Goal: Task Accomplishment & Management: Manage account settings

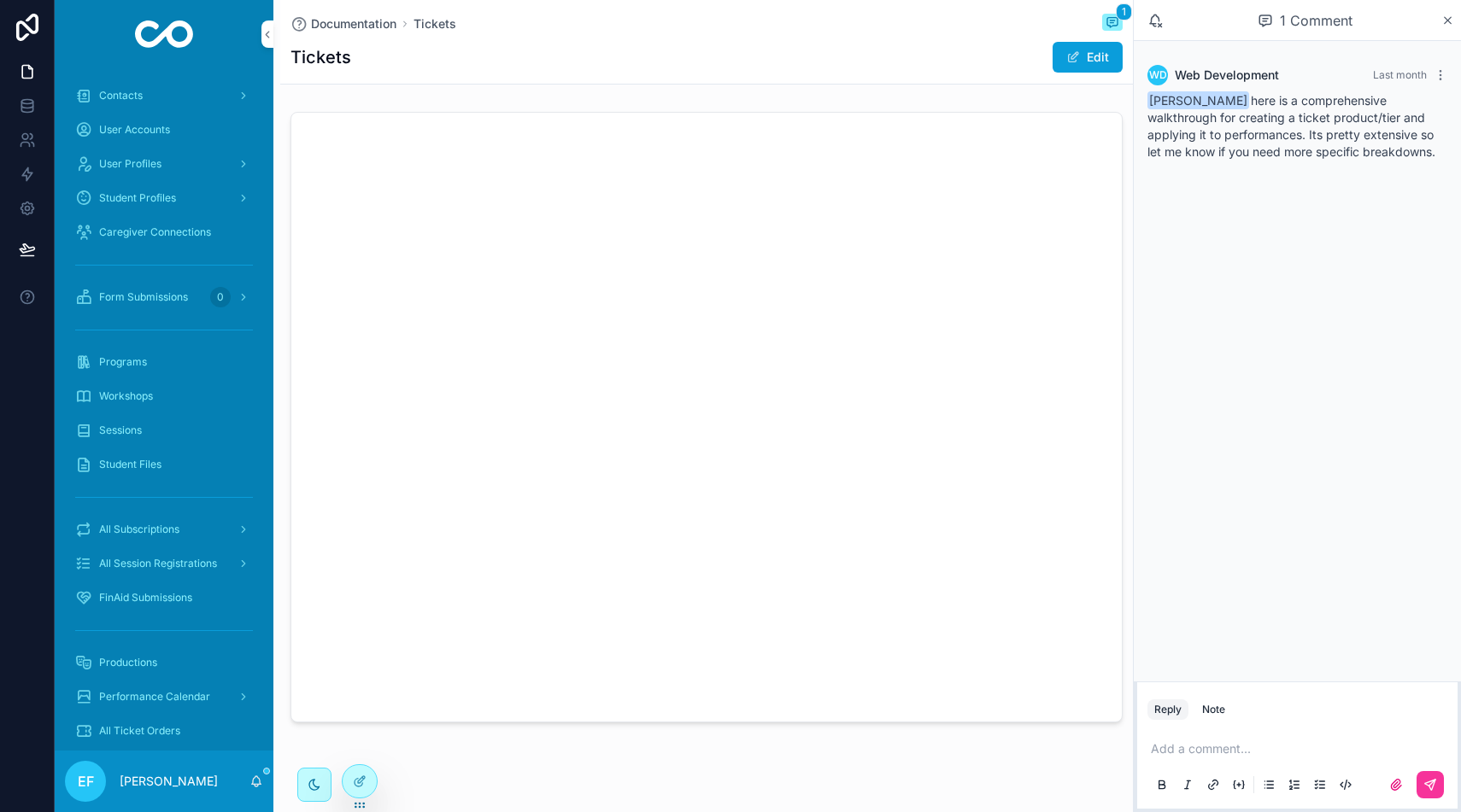
click at [153, 525] on span "All Subscriptions" at bounding box center [139, 529] width 80 height 13
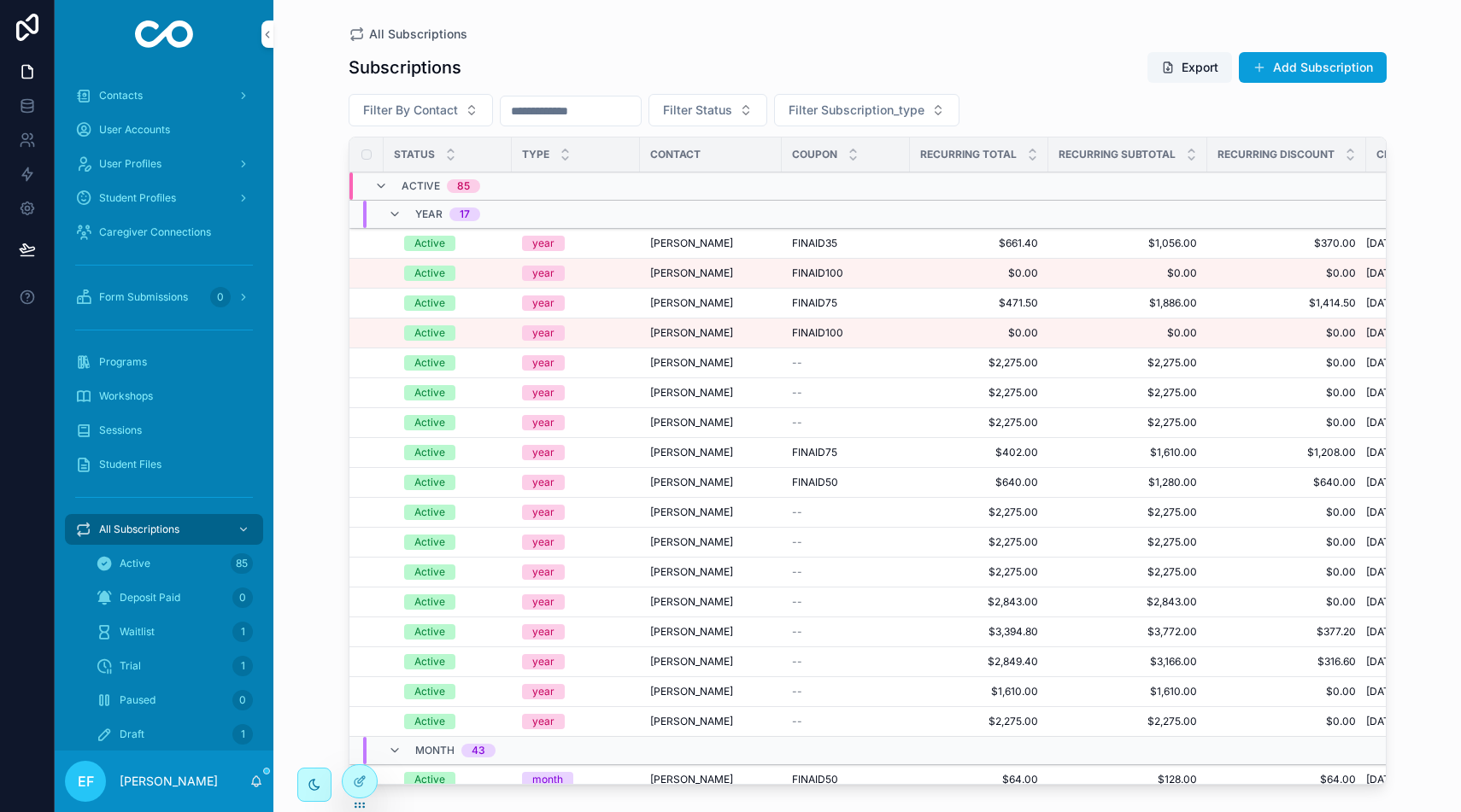
click at [451, 113] on span "Filter By Contact" at bounding box center [411, 110] width 95 height 17
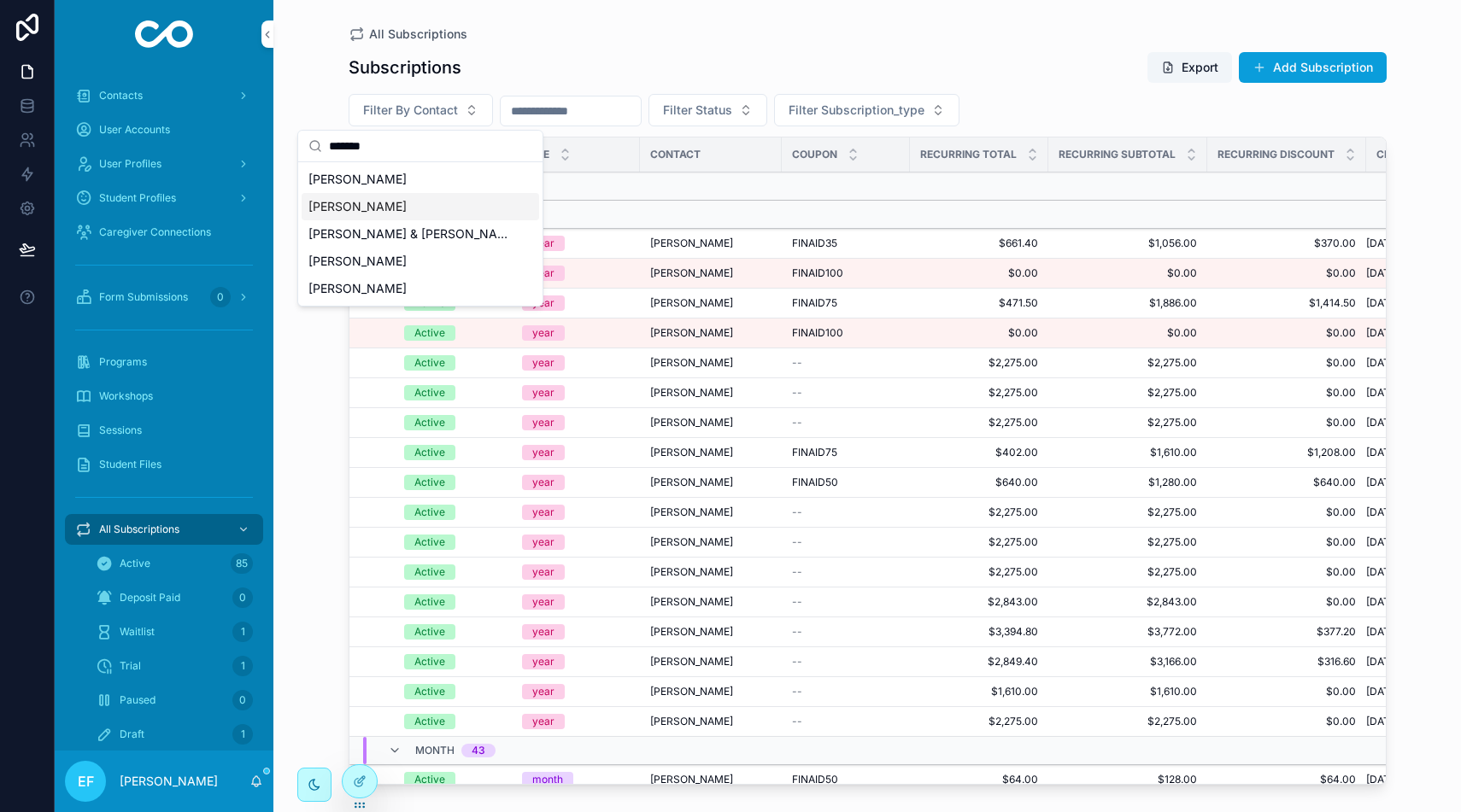
type input "*******"
click at [487, 206] on div "[PERSON_NAME]" at bounding box center [420, 206] width 238 height 27
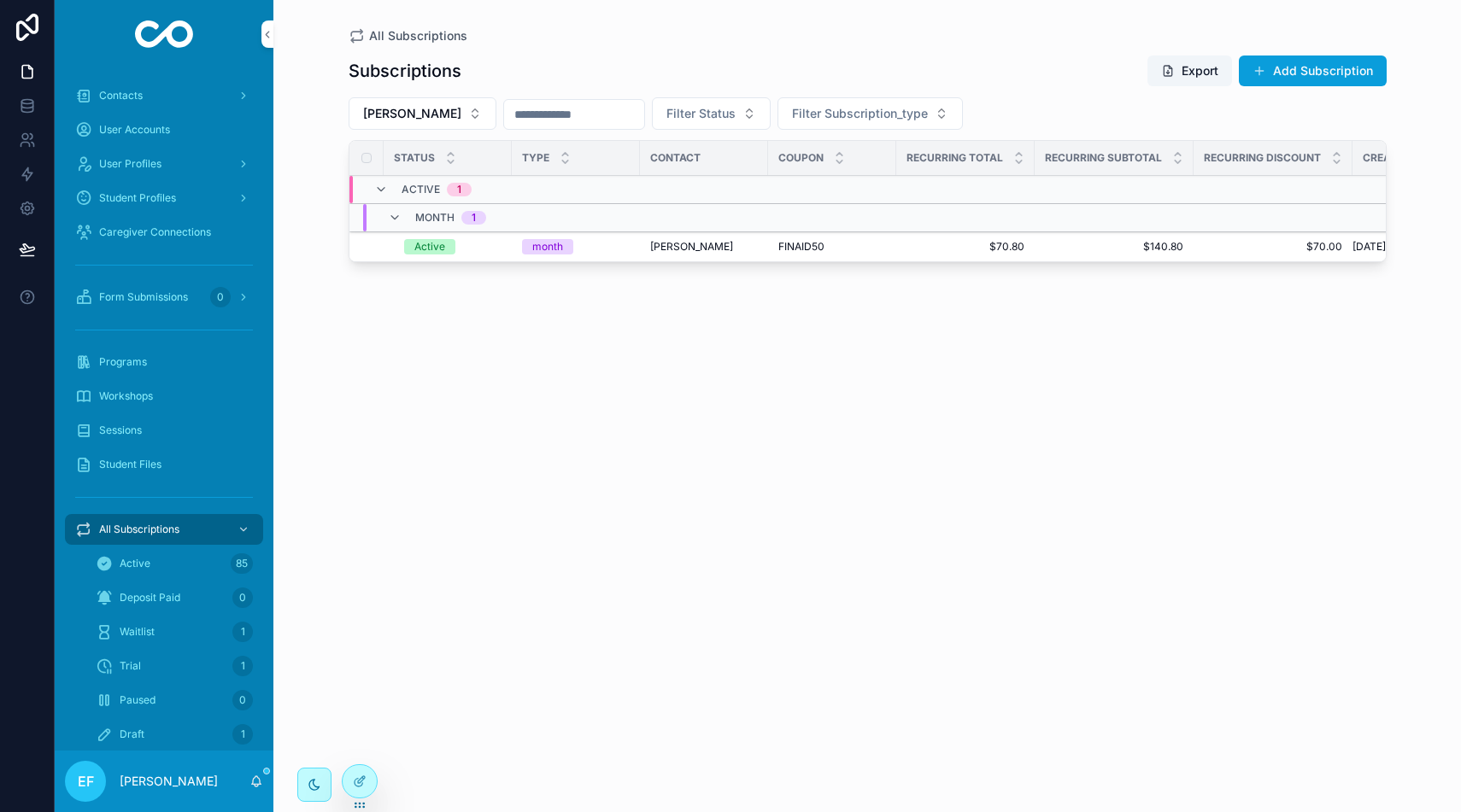
click at [724, 249] on span "[PERSON_NAME]" at bounding box center [692, 247] width 83 height 13
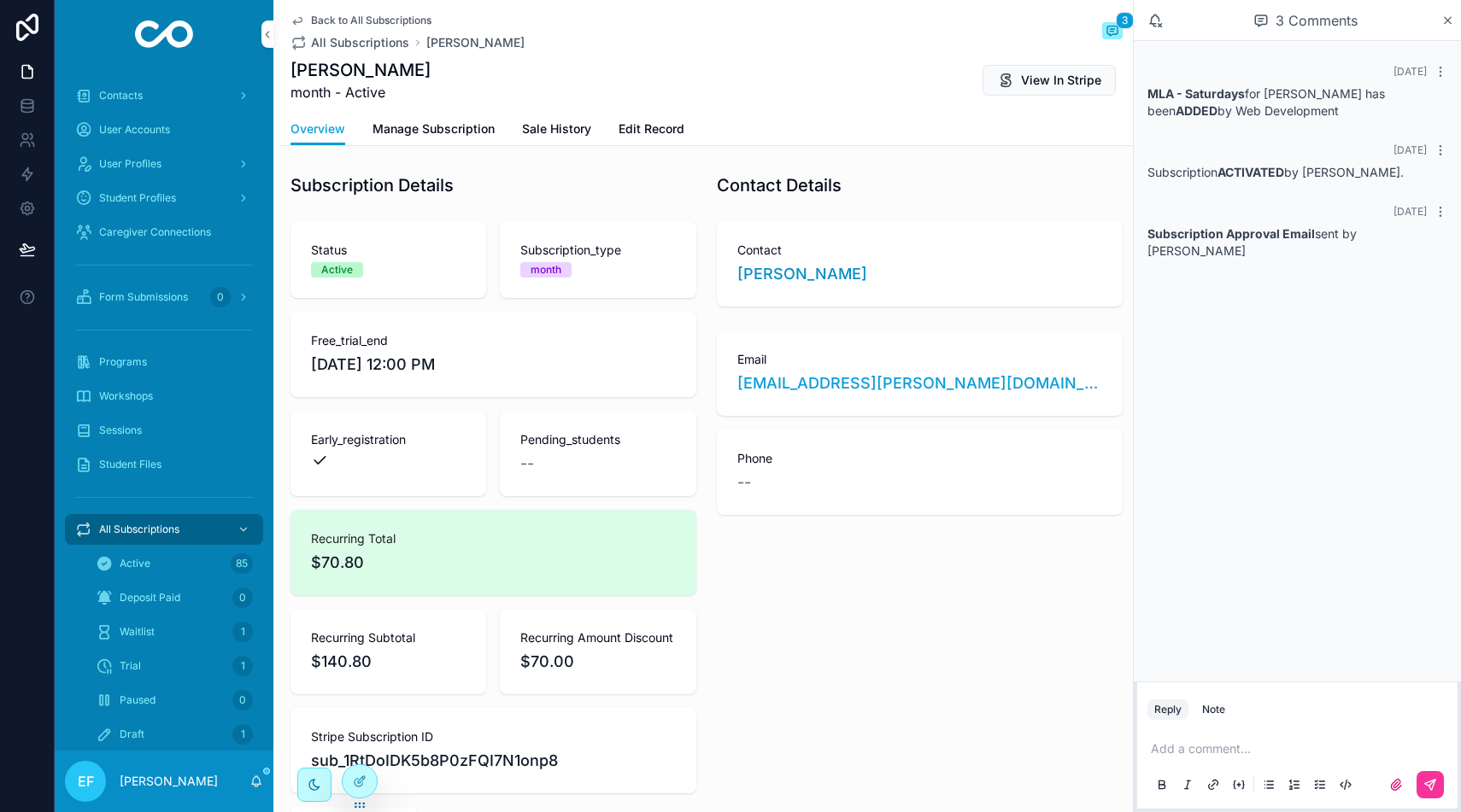
click at [457, 133] on span "Manage Subscription" at bounding box center [434, 129] width 122 height 17
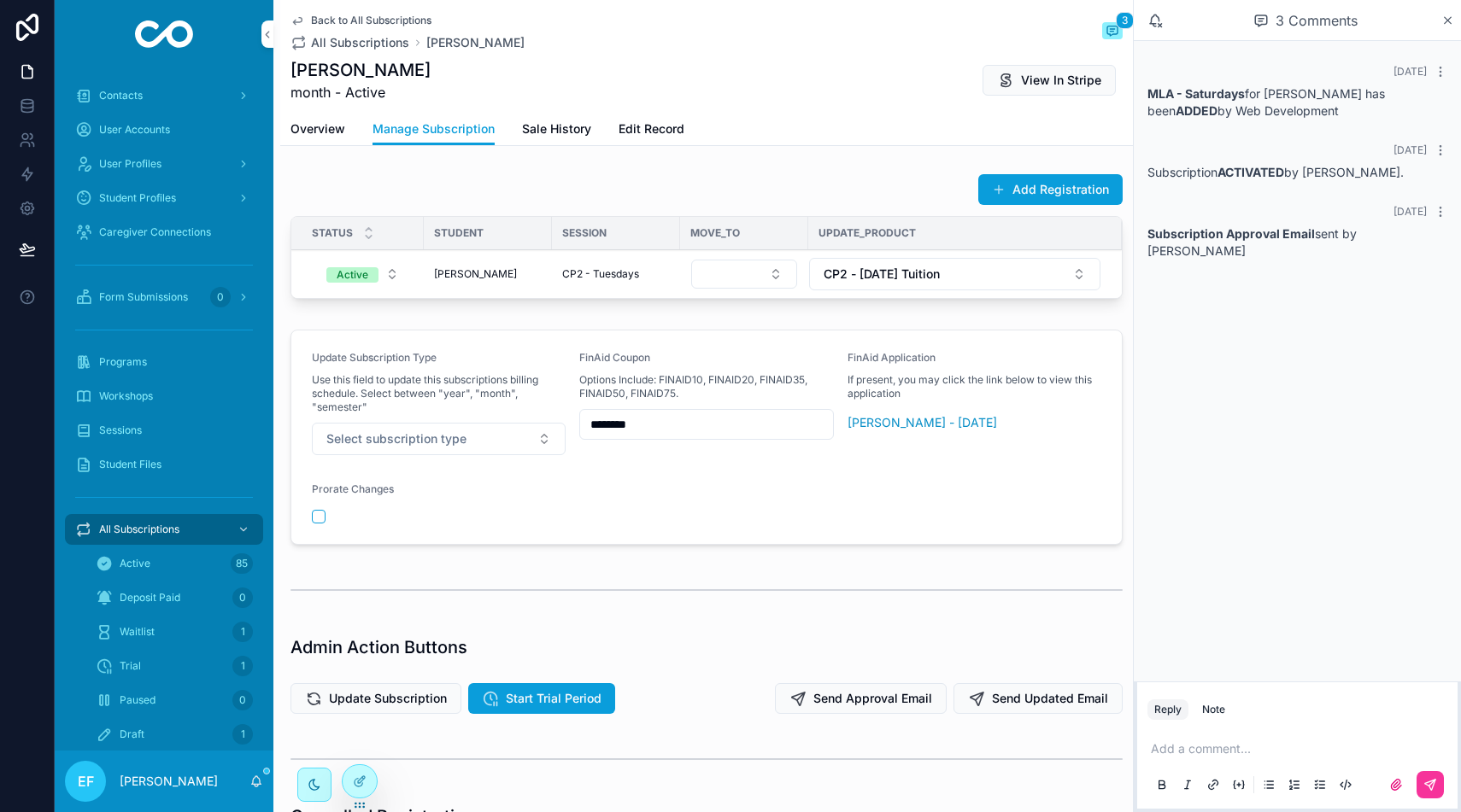
click at [539, 437] on button "Select subscription type" at bounding box center [438, 439] width 254 height 32
click at [539, 438] on button "Select subscription type" at bounding box center [438, 439] width 254 height 32
click at [392, 278] on button "Active" at bounding box center [363, 274] width 100 height 30
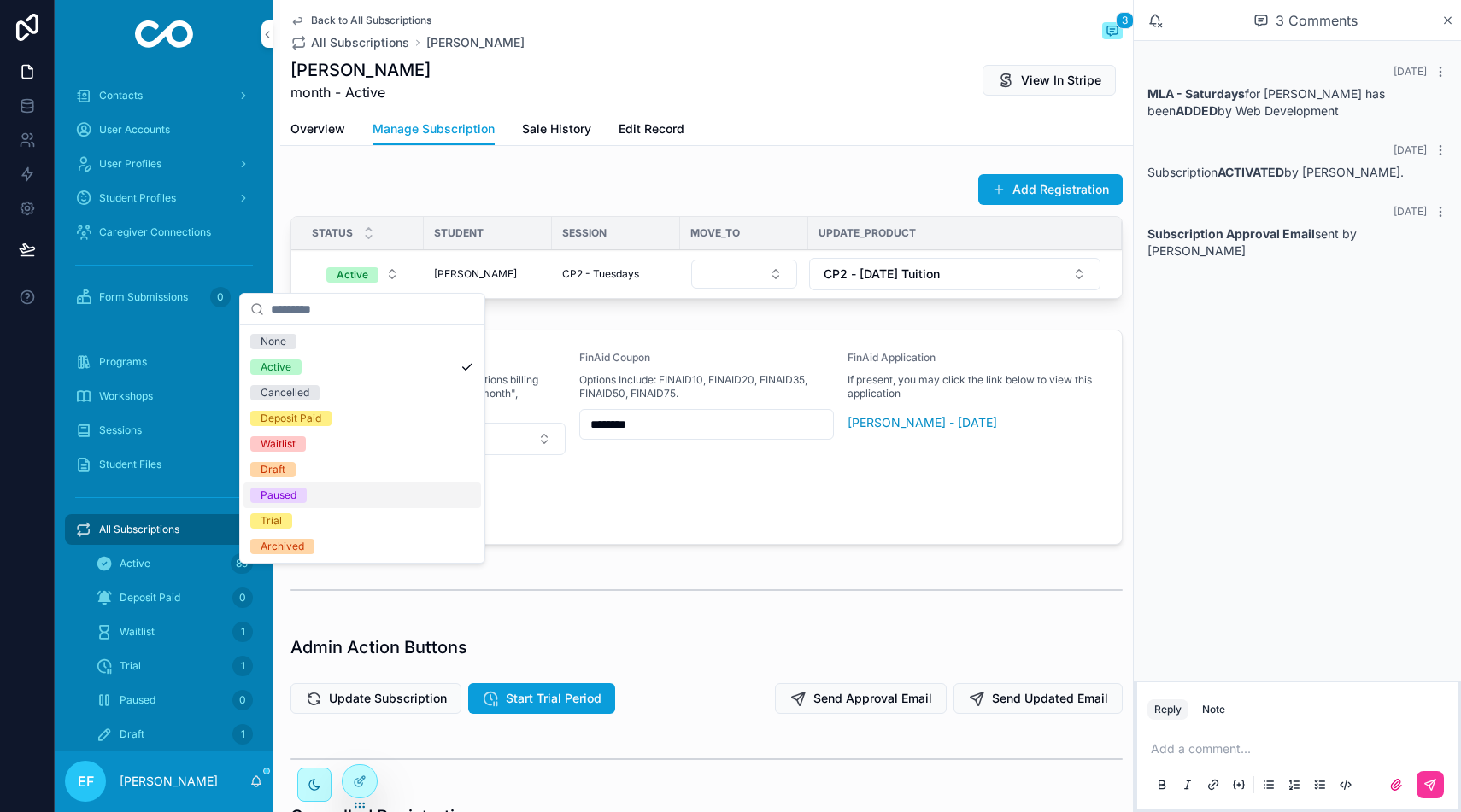
click at [349, 492] on div "Paused" at bounding box center [362, 495] width 238 height 26
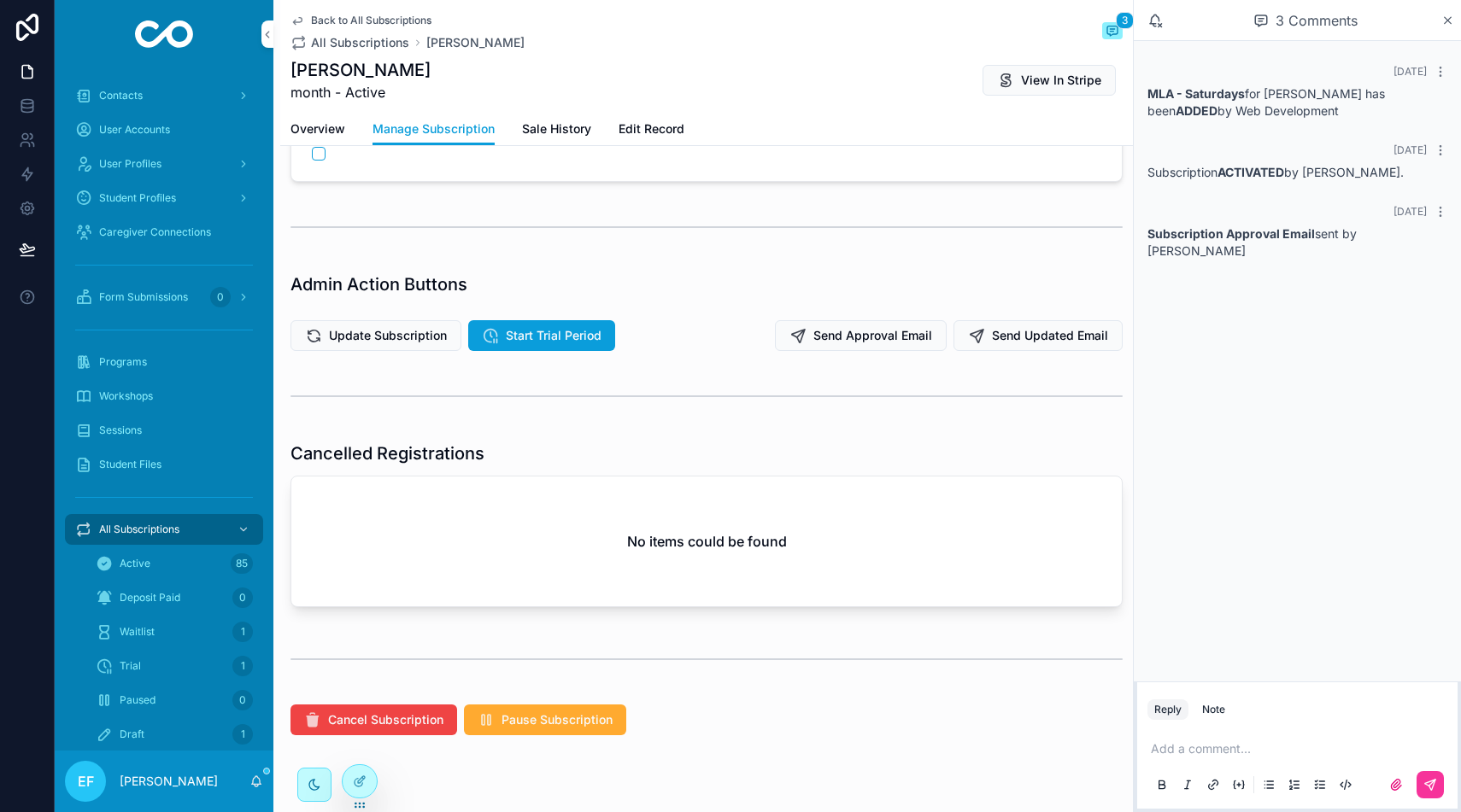
scroll to position [402, 0]
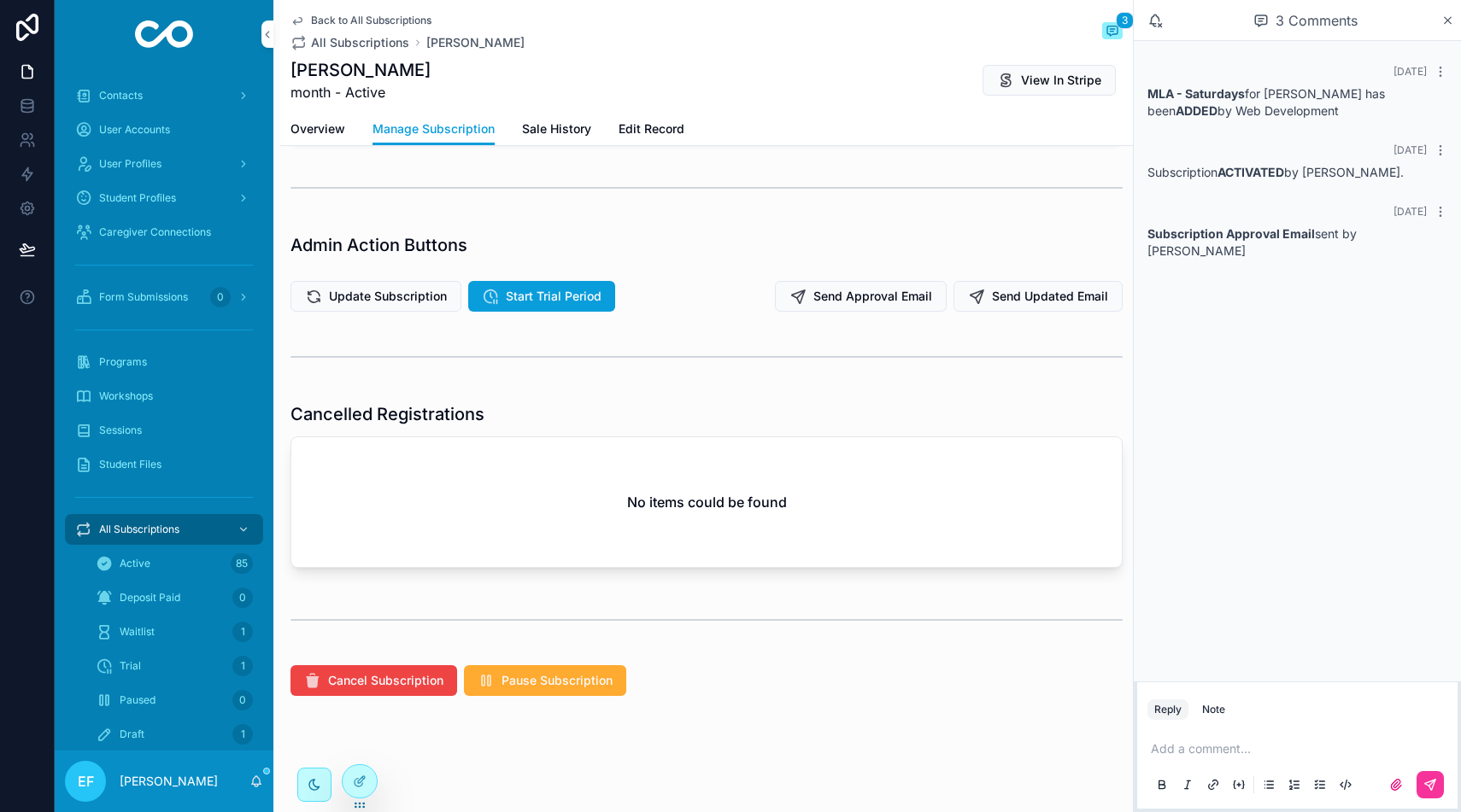
click at [408, 674] on span "Cancel Subscription" at bounding box center [386, 680] width 116 height 17
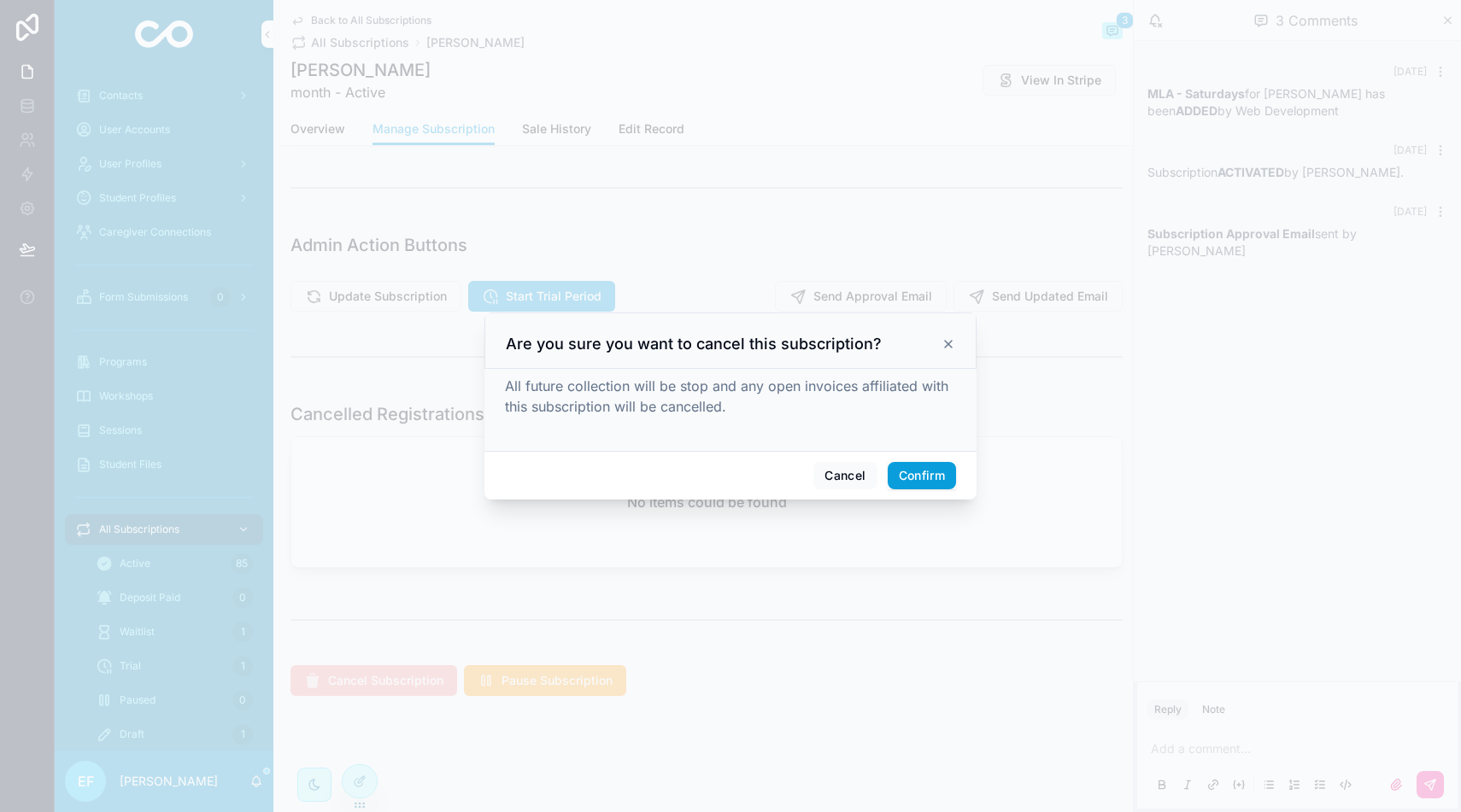
click at [920, 475] on button "Confirm" at bounding box center [922, 475] width 68 height 27
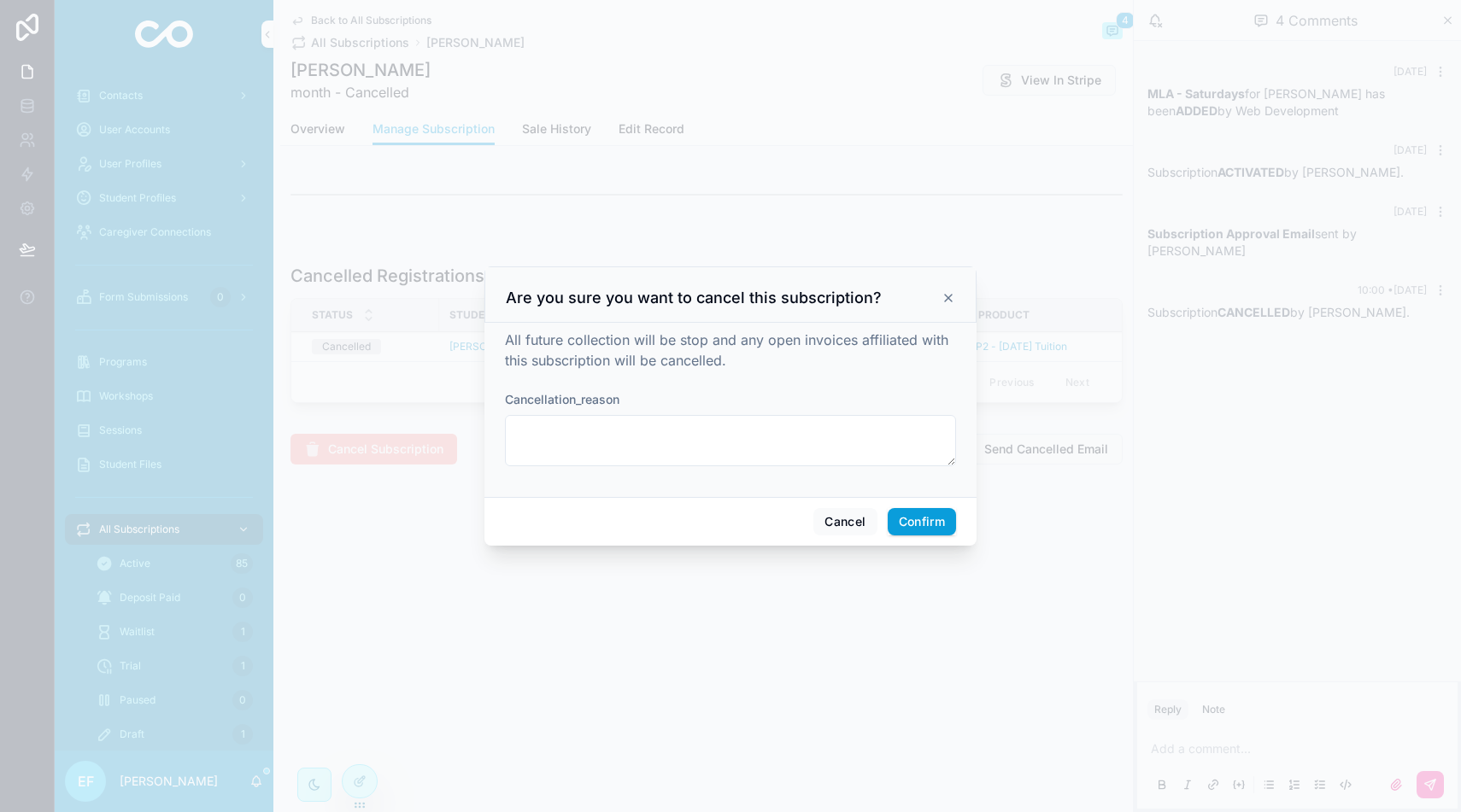
scroll to position [0, 0]
click at [729, 448] on textarea at bounding box center [730, 441] width 452 height 51
type textarea "**********"
click at [926, 520] on button "Confirm" at bounding box center [922, 521] width 68 height 27
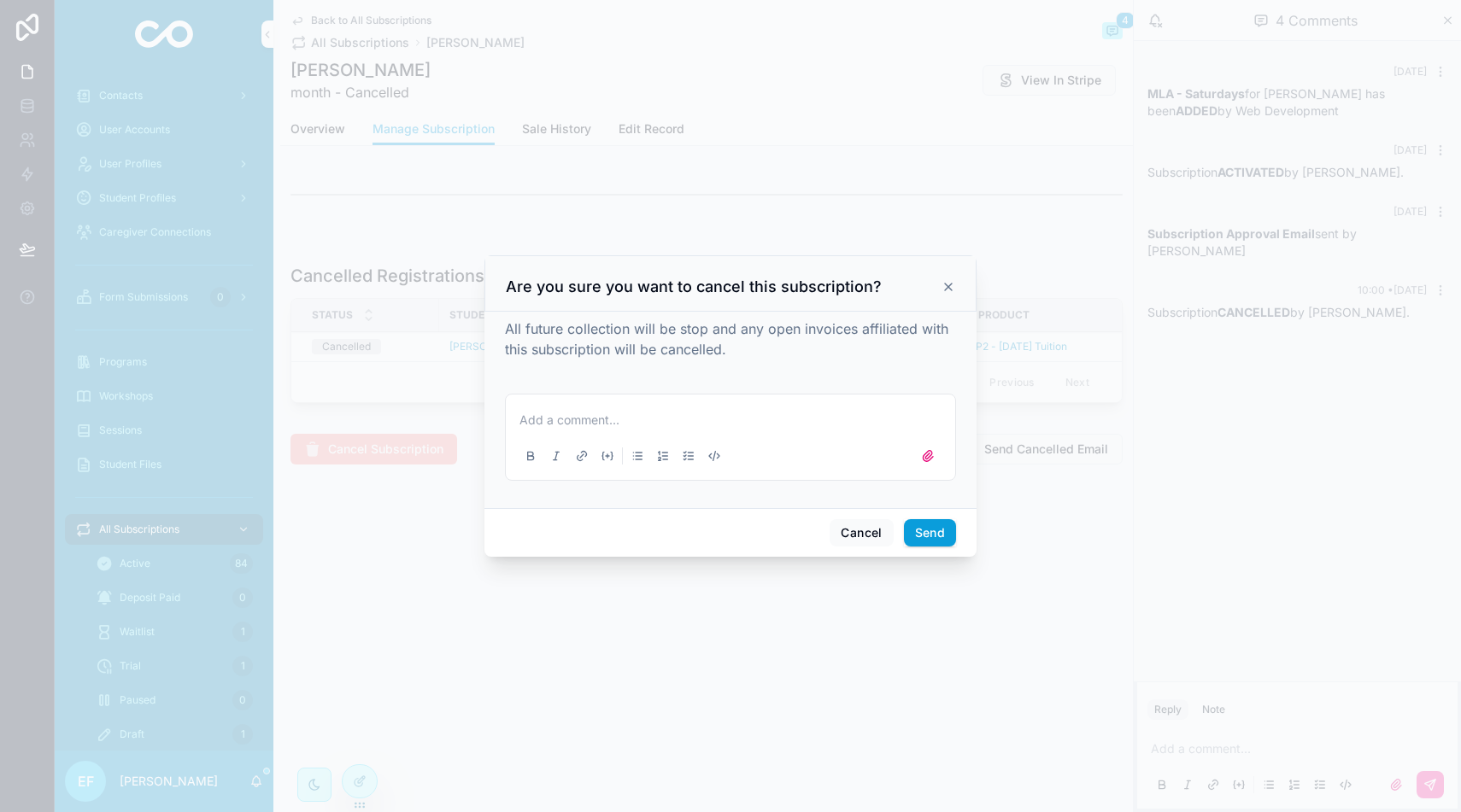
click at [951, 290] on icon at bounding box center [949, 287] width 13 height 13
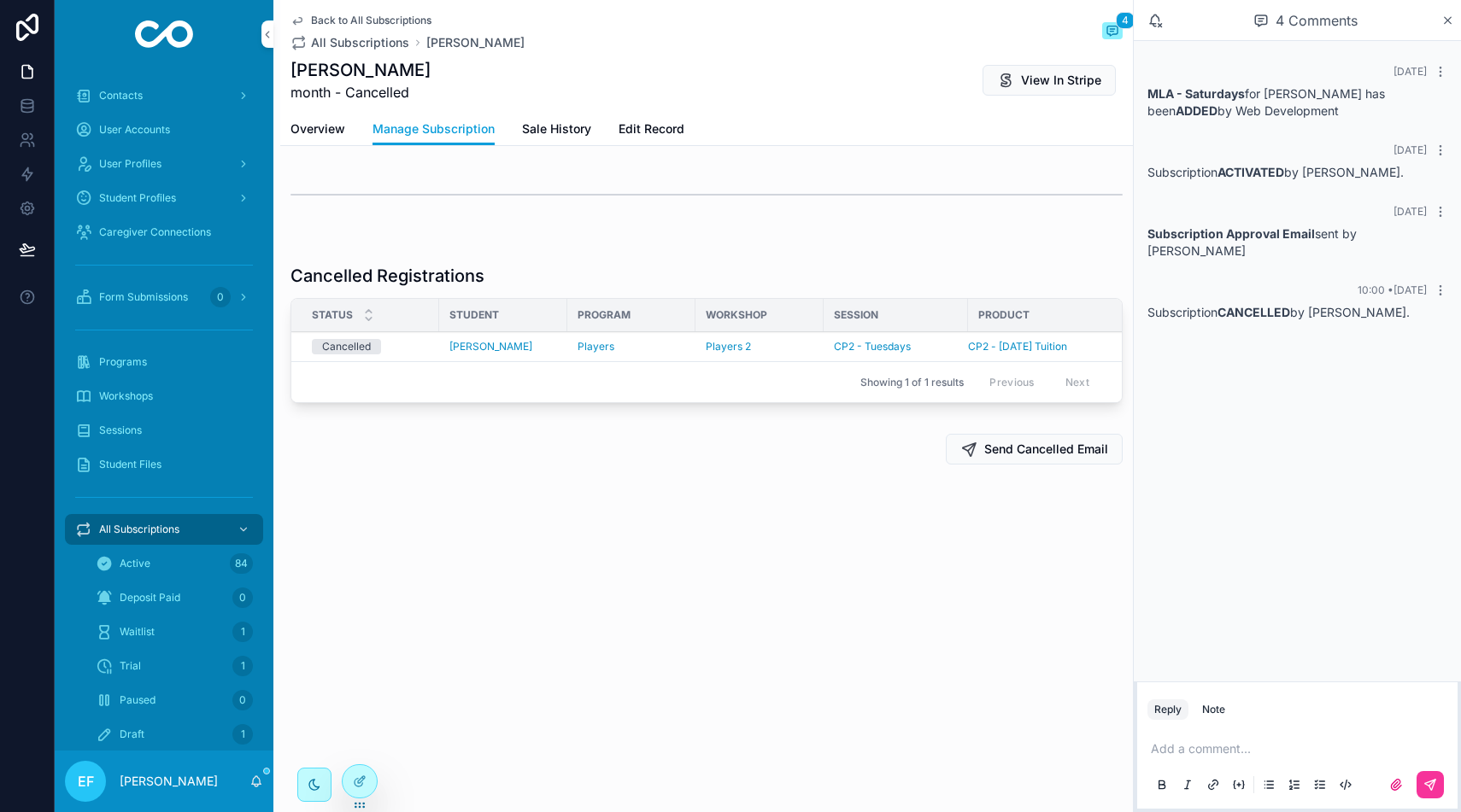
click at [1191, 750] on p "scrollable content" at bounding box center [1301, 750] width 300 height 17
click at [1418, 776] on button "scrollable content" at bounding box center [1431, 785] width 27 height 27
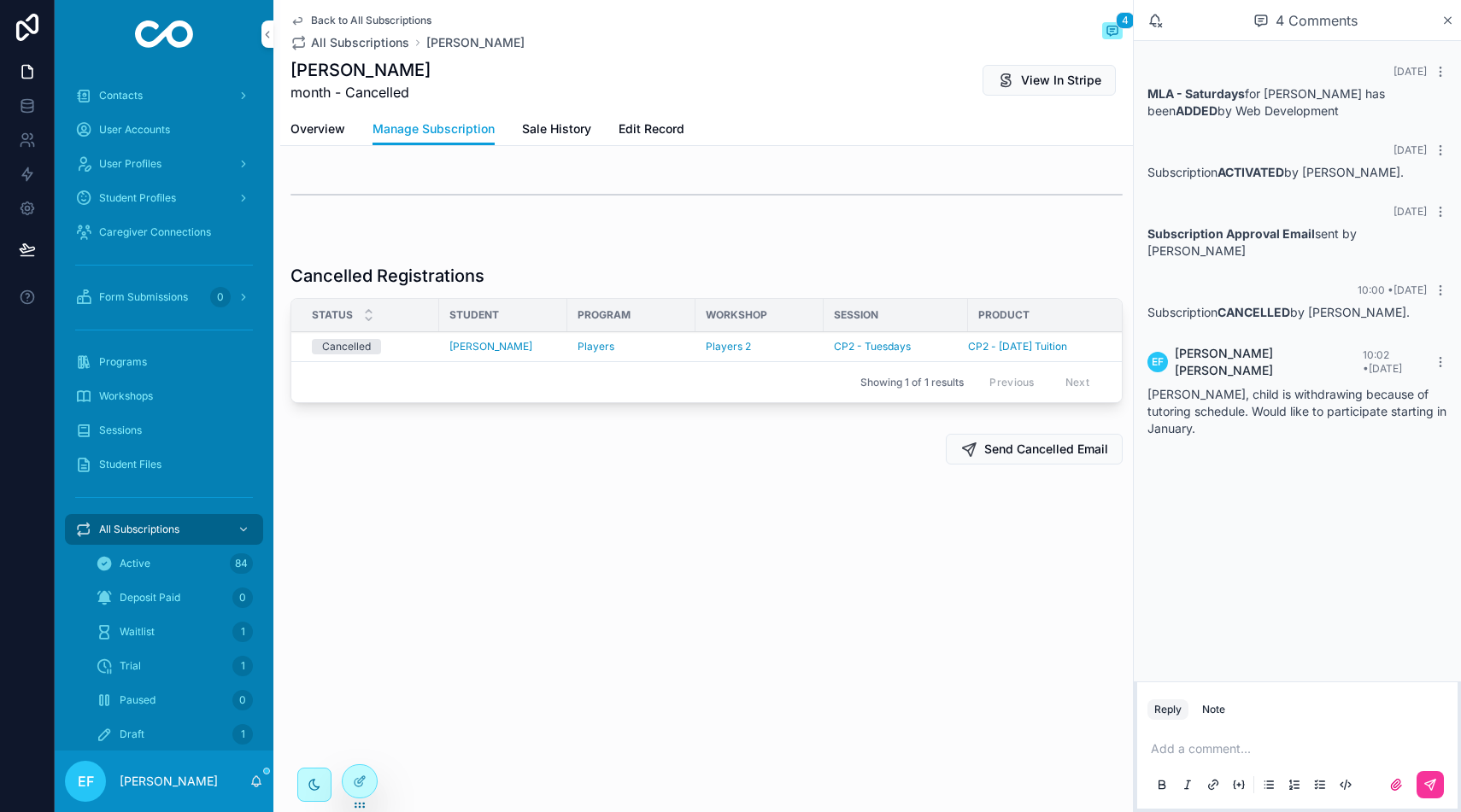
click at [339, 22] on span "Back to All Subscriptions" at bounding box center [371, 20] width 120 height 13
